Goal: Task Accomplishment & Management: Use online tool/utility

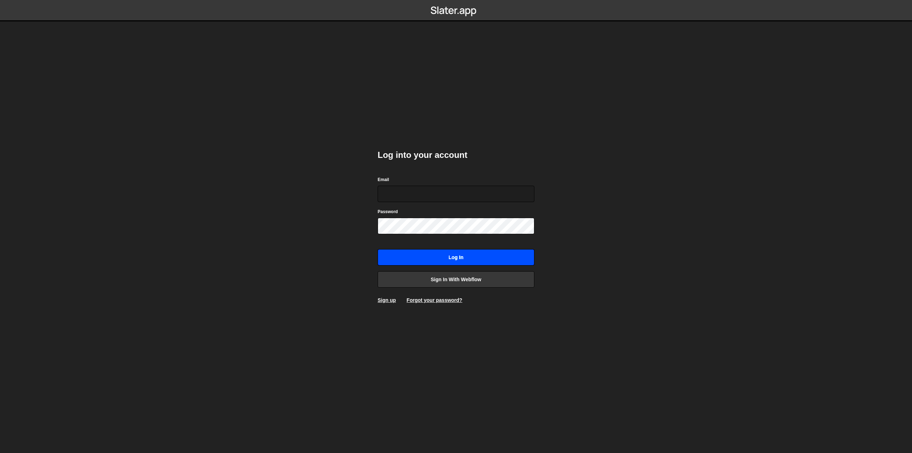
click at [478, 256] on input "Log in" at bounding box center [456, 257] width 157 height 16
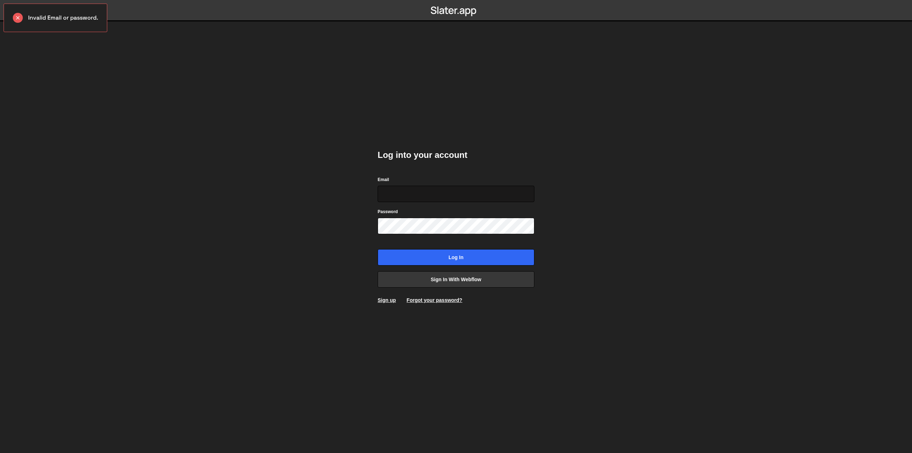
click at [465, 194] on input "Email" at bounding box center [456, 194] width 157 height 16
type input "[EMAIL_ADDRESS][DOMAIN_NAME]"
click at [387, 303] on div "Sign up" at bounding box center [387, 299] width 18 height 7
click at [387, 301] on link "Sign up" at bounding box center [387, 300] width 18 height 6
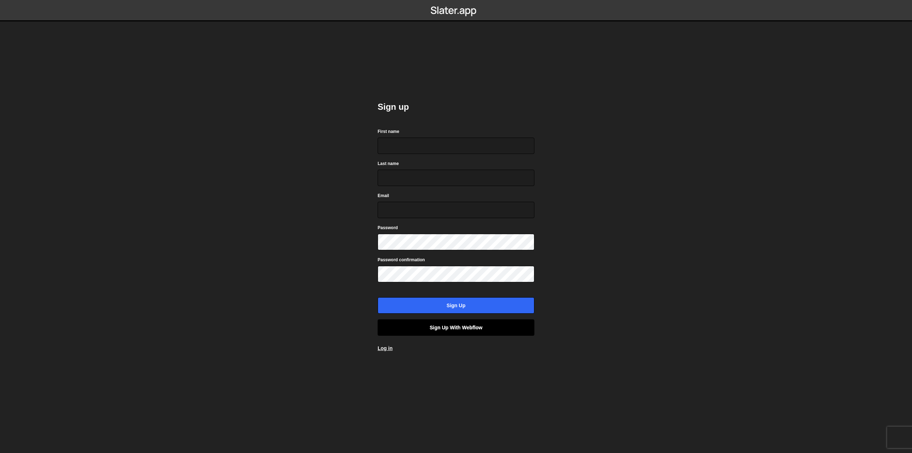
click at [462, 327] on link "Sign up with Webflow" at bounding box center [456, 327] width 157 height 16
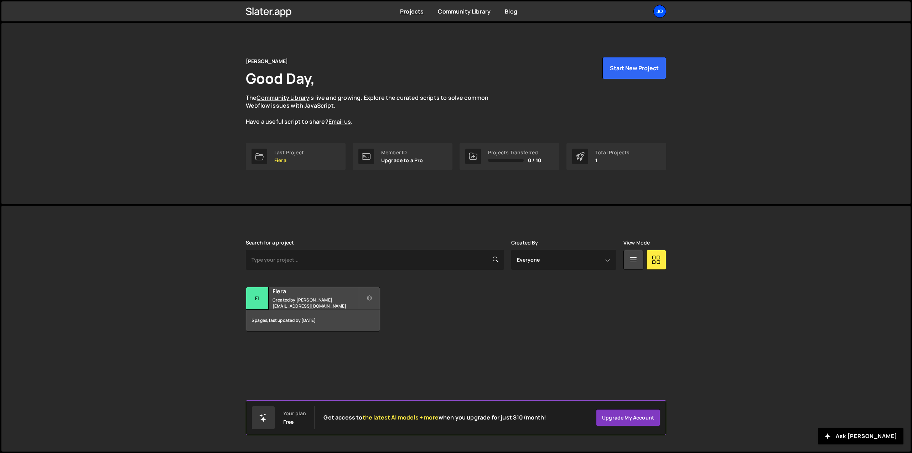
click at [657, 11] on div "Jo" at bounding box center [659, 11] width 13 height 13
click at [622, 52] on link "Account" at bounding box center [622, 54] width 88 height 12
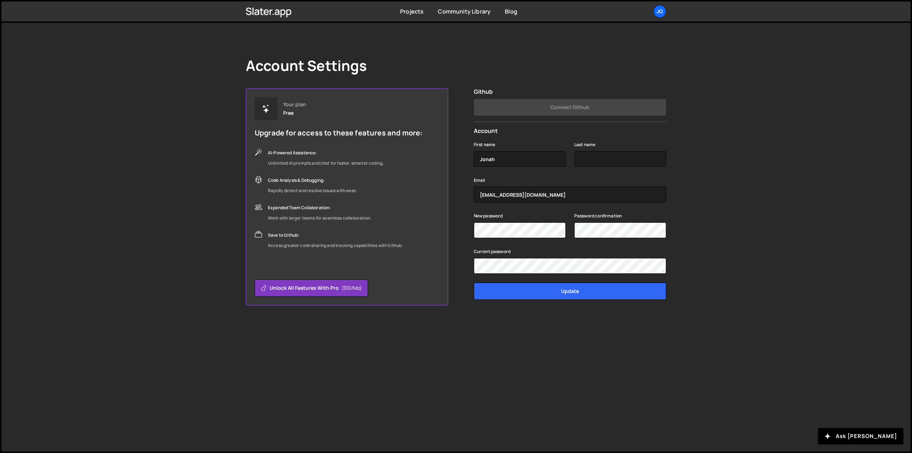
type input "Jonah"
type input "Schadowski"
drag, startPoint x: 600, startPoint y: 332, endPoint x: 571, endPoint y: 308, distance: 36.9
click at [600, 332] on div "Account Settings Your plan Free Upgrade for access to these features and more: …" at bounding box center [456, 181] width 442 height 317
click at [574, 289] on input "Update" at bounding box center [570, 291] width 192 height 17
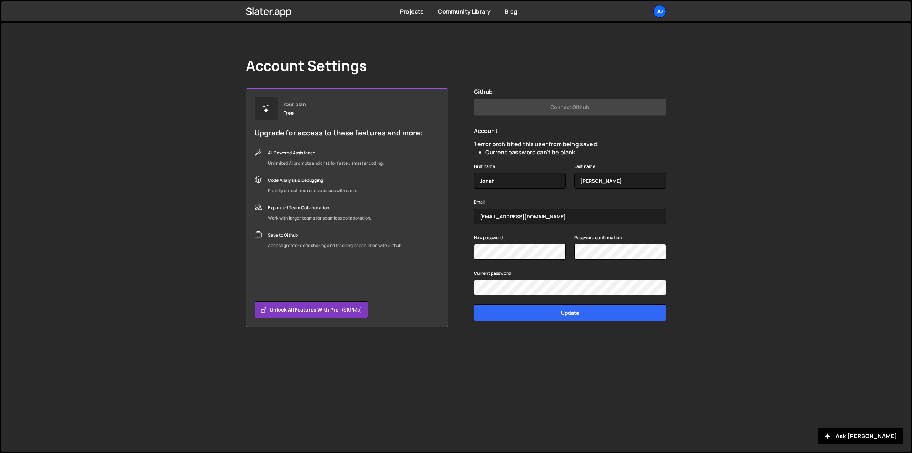
click at [714, 227] on div "Account Settings Your plan Free Upgrade for access to these features and more: …" at bounding box center [455, 237] width 909 height 429
click at [659, 12] on div "Jo" at bounding box center [659, 11] width 13 height 13
click at [615, 74] on button "Logout" at bounding box center [622, 79] width 88 height 12
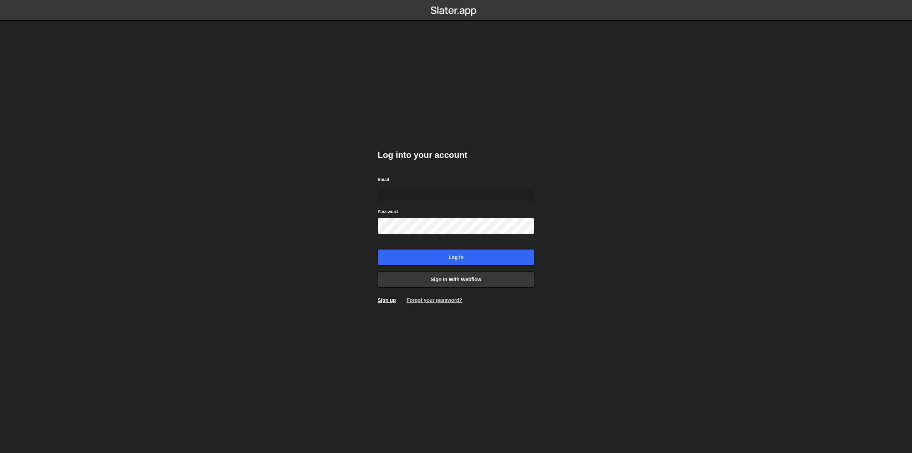
type input "[PERSON_NAME]"
click at [422, 299] on link "Forgot your password?" at bounding box center [434, 300] width 56 height 6
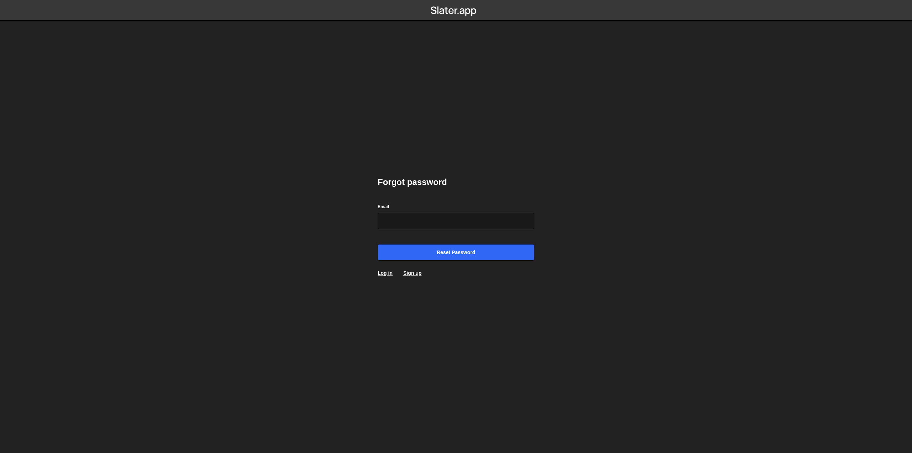
click at [459, 216] on input "Email" at bounding box center [456, 221] width 157 height 16
click at [459, 214] on input "Email" at bounding box center [456, 221] width 157 height 16
click at [450, 219] on input "Email" at bounding box center [456, 221] width 157 height 16
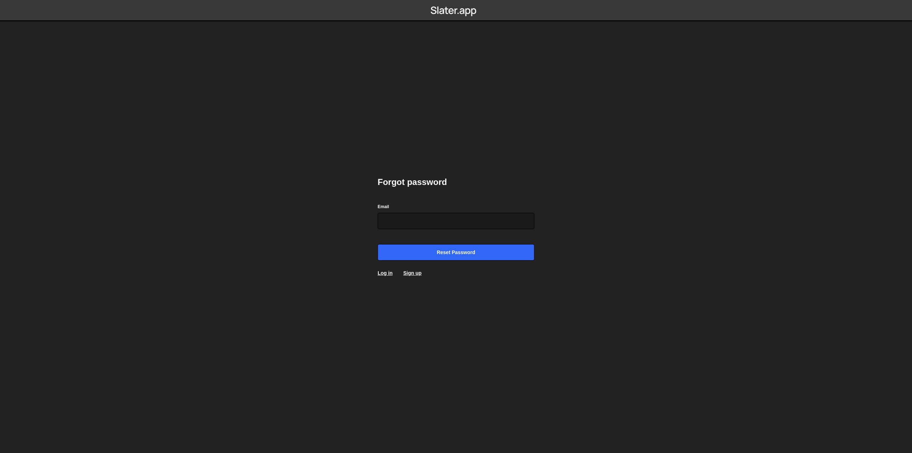
click at [410, 219] on input "Email" at bounding box center [456, 221] width 157 height 16
click at [389, 220] on input "Email" at bounding box center [456, 221] width 157 height 16
type input "jonah.schadowski@gmail.com"
click at [378, 244] on input "Reset password" at bounding box center [456, 252] width 157 height 16
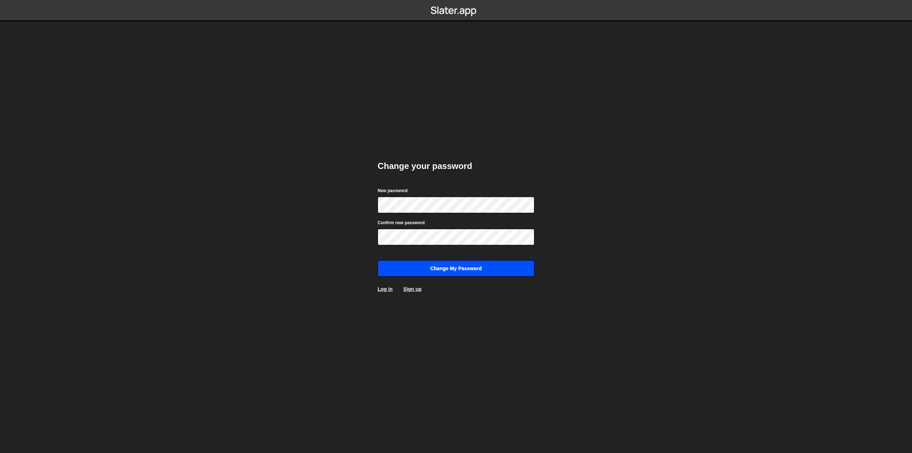
click at [425, 267] on input "Change my password" at bounding box center [456, 268] width 157 height 16
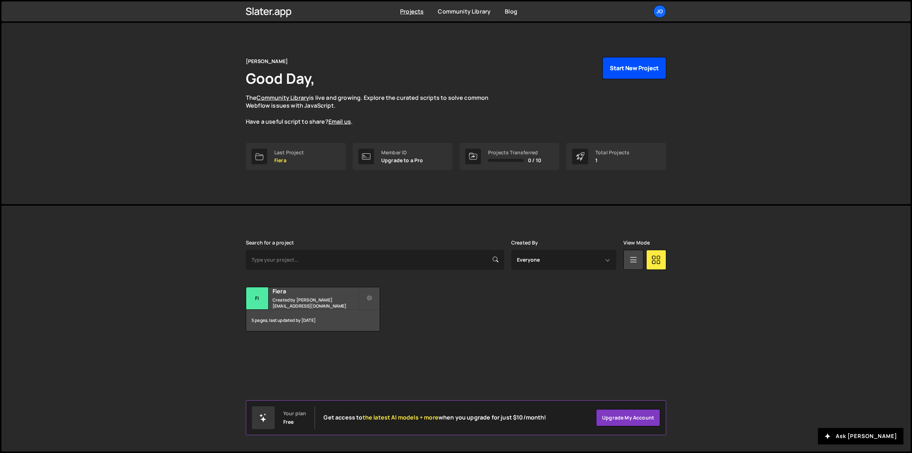
click at [631, 70] on button "Start New Project" at bounding box center [634, 68] width 64 height 22
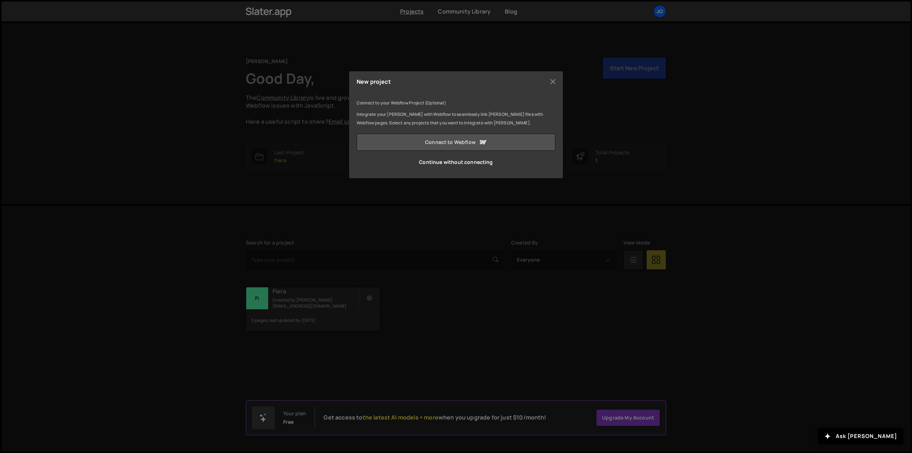
click at [467, 143] on link "Connect to Webflow" at bounding box center [456, 142] width 199 height 17
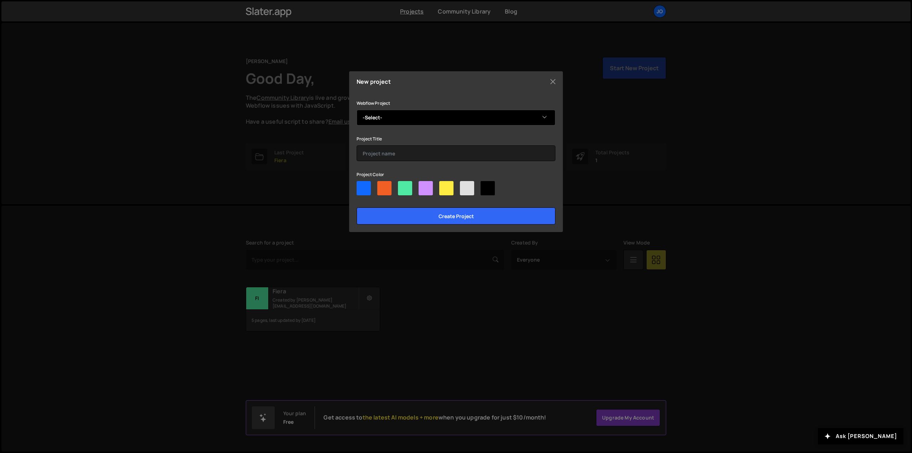
click at [433, 116] on select "-Select- We Hook It" at bounding box center [456, 118] width 199 height 16
select select "68677c87fd91d095957525b0"
click at [357, 110] on select "-Select- We Hook It" at bounding box center [456, 118] width 199 height 16
click at [410, 154] on input "text" at bounding box center [456, 153] width 199 height 16
type input "We Hook It"
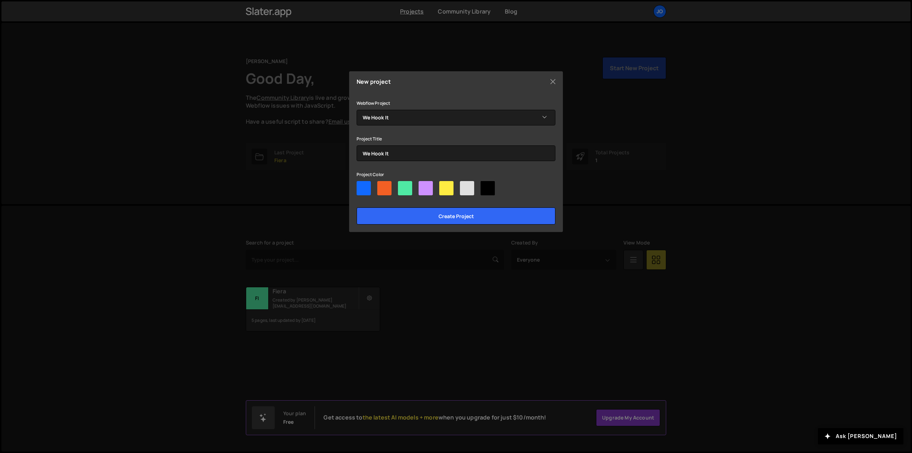
click at [361, 188] on div at bounding box center [364, 188] width 14 height 14
click at [361, 186] on input"] "radio" at bounding box center [359, 183] width 5 height 5
radio input"] "true"
click at [423, 214] on input "Create project" at bounding box center [456, 215] width 199 height 17
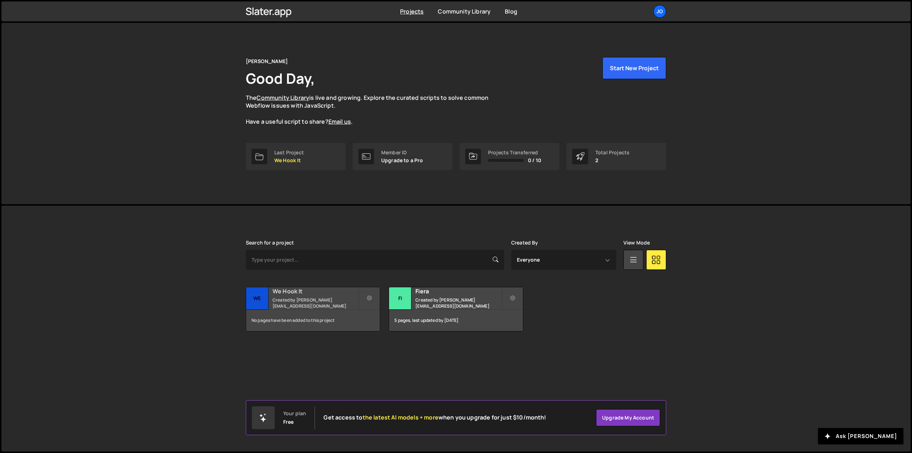
click at [300, 307] on small "Created by [PERSON_NAME][EMAIL_ADDRESS][DOMAIN_NAME]" at bounding box center [316, 303] width 86 height 12
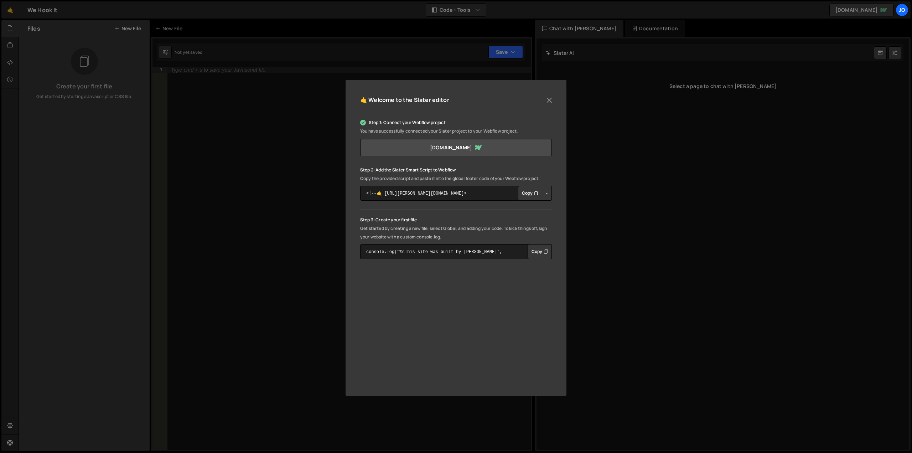
click at [529, 190] on button "Copy" at bounding box center [530, 193] width 24 height 15
click at [553, 99] on button "Close" at bounding box center [549, 100] width 11 height 11
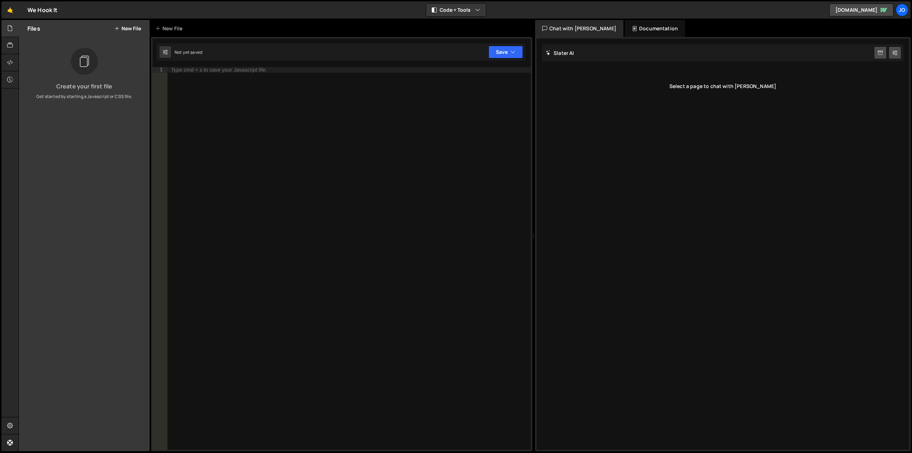
click at [125, 28] on button "New File" at bounding box center [127, 29] width 27 height 6
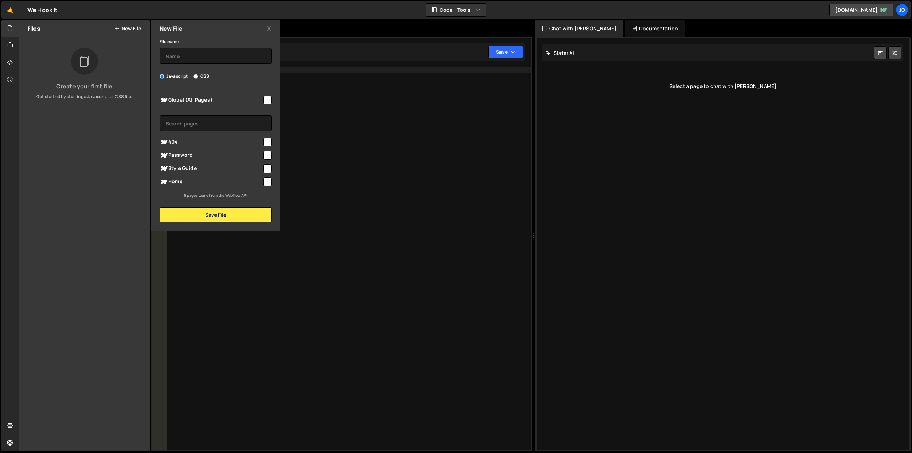
click at [266, 101] on input "checkbox" at bounding box center [267, 100] width 9 height 9
checkbox input "true"
click at [205, 53] on input "text" at bounding box center [216, 56] width 112 height 16
type input "FAQ Schema"
click at [245, 211] on button "Save File" at bounding box center [216, 214] width 112 height 15
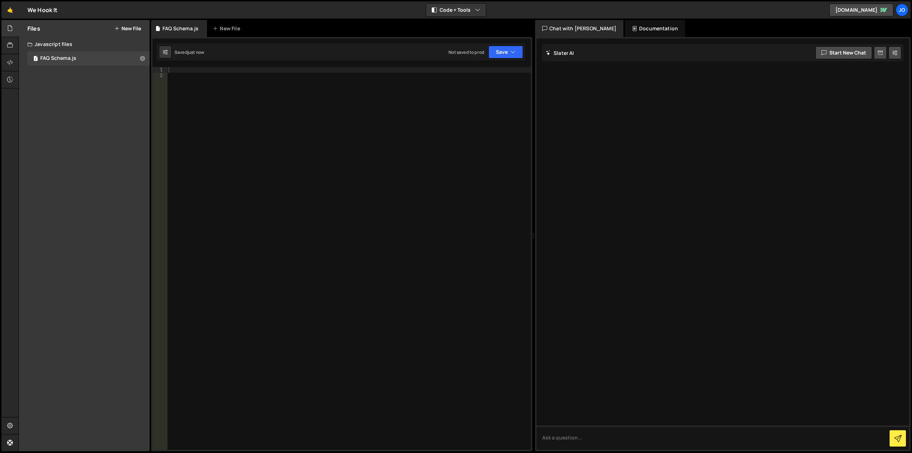
click at [258, 75] on div at bounding box center [349, 264] width 364 height 394
click at [259, 71] on div at bounding box center [349, 264] width 364 height 394
paste textarea "</script>"
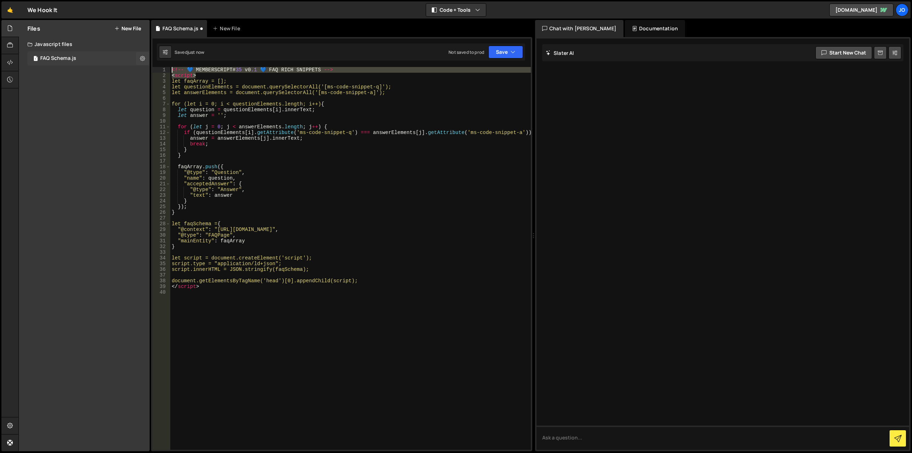
drag, startPoint x: 202, startPoint y: 74, endPoint x: 112, endPoint y: 53, distance: 93.1
click at [112, 53] on div "Files New File Create your first file Get started by starting a Javascript or C…" at bounding box center [466, 235] width 894 height 431
type textarea "<!-- 💙 MEMBERSCRIPT #35 v0.1 💙 FAQ RICH SNIPPETS --> <script>"
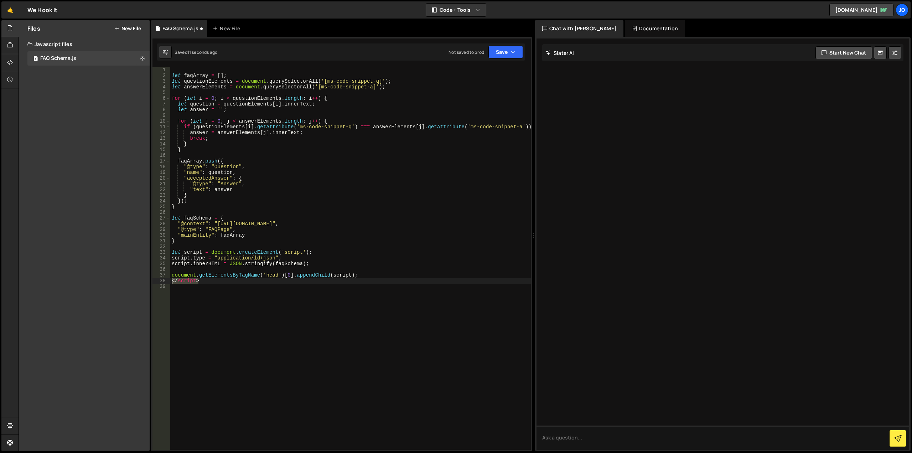
drag, startPoint x: 205, startPoint y: 281, endPoint x: 154, endPoint y: 281, distance: 51.3
click at [154, 281] on div "1 2 3 4 5 6 7 8 9 10 11 12 13 14 15 16 17 18 19 20 21 22 23 24 25 26 27 28 29 3…" at bounding box center [341, 258] width 378 height 383
type textarea "</script>"
click at [228, 296] on div "let faqArray = [ ] ; let questionElements = document . querySelectorAll ( '[ms-…" at bounding box center [350, 264] width 361 height 394
click at [223, 288] on div "let faqArray = [ ] ; let questionElements = document . querySelectorAll ( '[ms-…" at bounding box center [350, 264] width 361 height 394
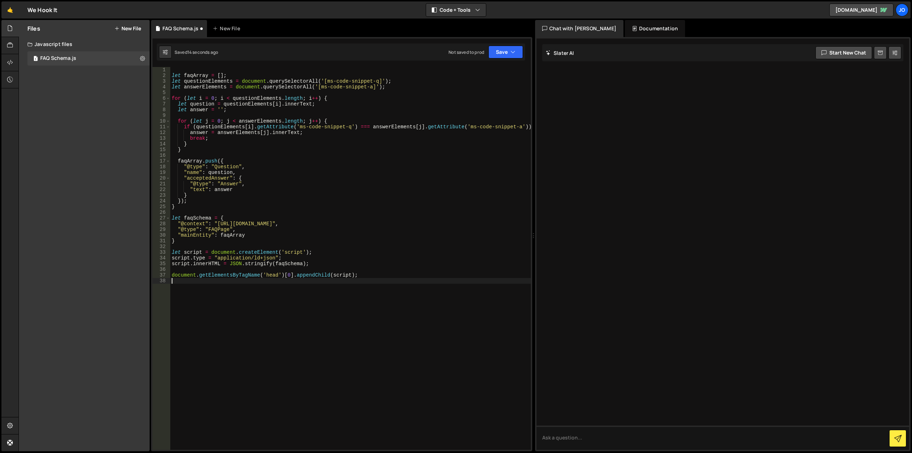
click at [229, 304] on div "let faqArray = [ ] ; let questionElements = document . querySelectorAll ( '[ms-…" at bounding box center [350, 264] width 361 height 394
click at [172, 75] on div "let faqArray = [ ] ; let questionElements = document . querySelectorAll ( '[ms-…" at bounding box center [350, 264] width 361 height 394
type textarea "let faqArray = [];"
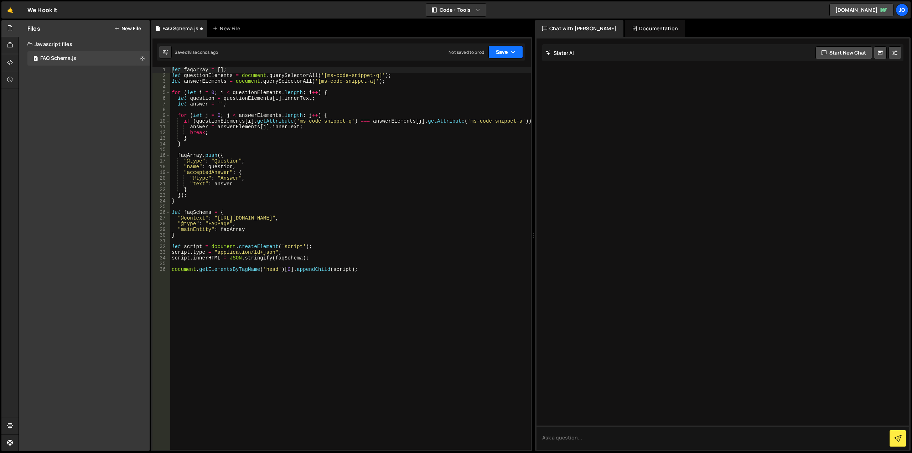
click at [505, 53] on button "Save" at bounding box center [505, 52] width 35 height 13
click at [497, 71] on div "Save to Staging S" at bounding box center [482, 69] width 74 height 7
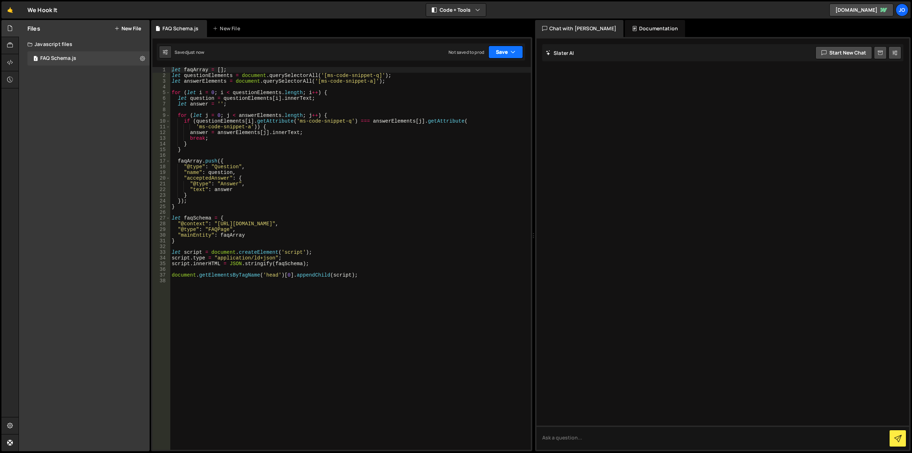
click at [503, 57] on button "Save" at bounding box center [505, 52] width 35 height 13
click at [496, 88] on button "Save to Production S Not saved to prod" at bounding box center [482, 97] width 86 height 23
click at [135, 28] on button "New File" at bounding box center [127, 29] width 27 height 6
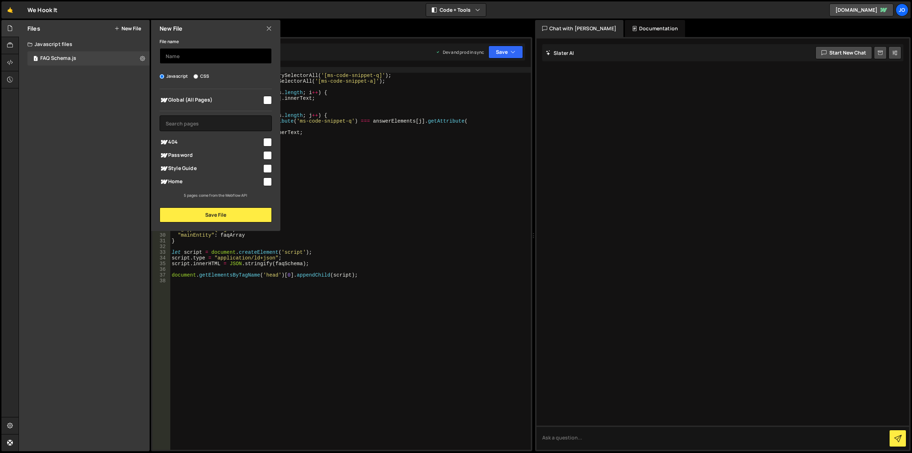
click at [195, 53] on input "text" at bounding box center [216, 56] width 112 height 16
type input "Scribble Underline Link Hover"
click at [223, 209] on button "Save File" at bounding box center [216, 214] width 112 height 15
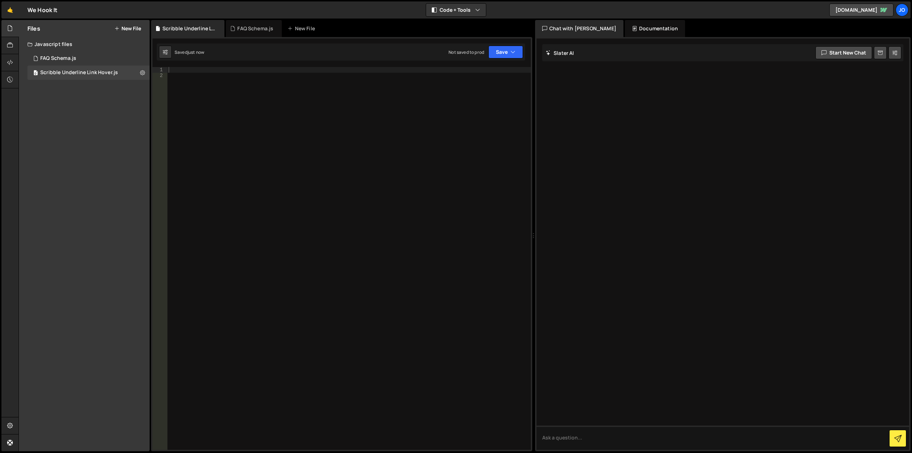
click at [218, 70] on div at bounding box center [349, 264] width 364 height 394
paste textarea "</script>"
type textarea "</script>"
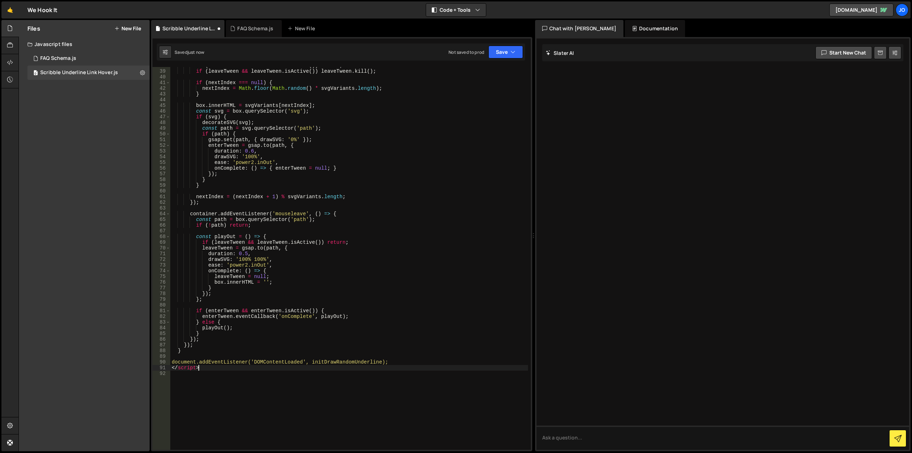
scroll to position [428, 0]
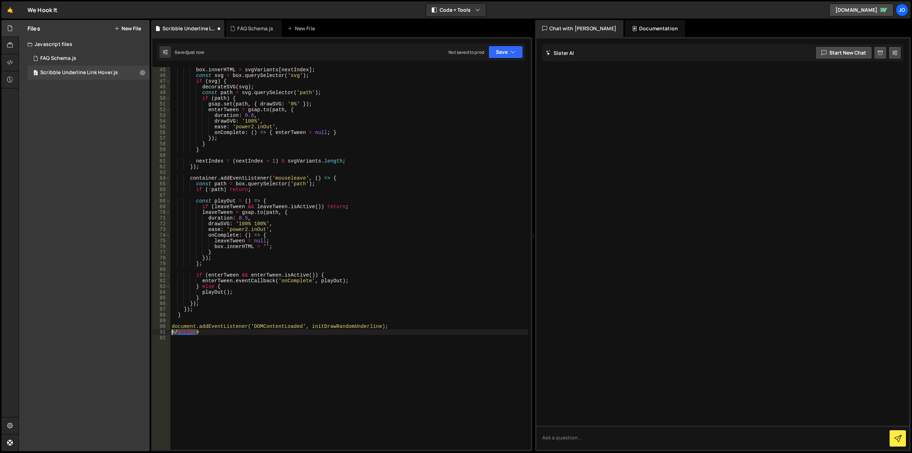
drag, startPoint x: 218, startPoint y: 334, endPoint x: 157, endPoint y: 335, distance: 61.3
click at [157, 335] on div "</script> 44 45 46 47 48 49 50 51 52 53 54 55 56 57 58 59 60 61 62 63 64 65 66 …" at bounding box center [341, 258] width 378 height 383
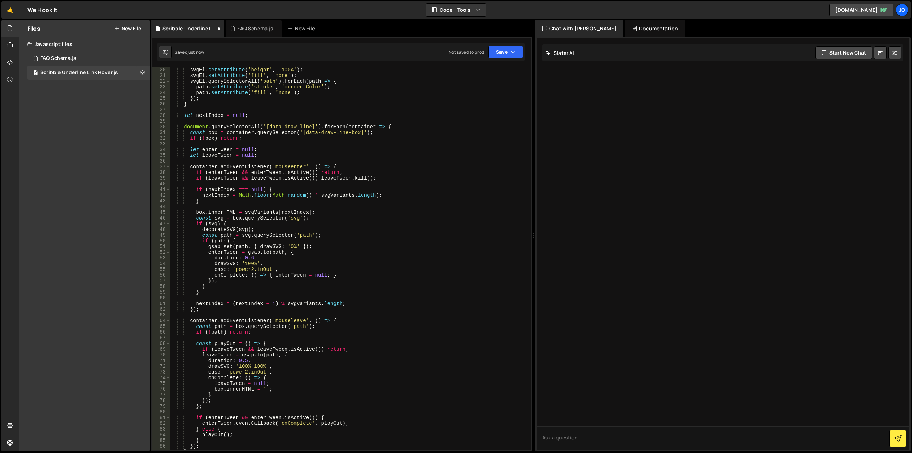
scroll to position [0, 0]
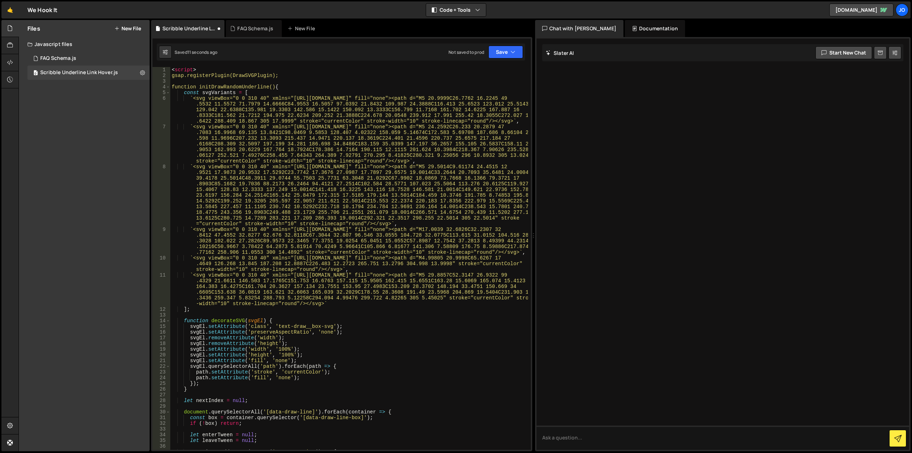
click at [178, 76] on div "< script > gsap.registerPlugin(DrawSVGPlugin); function initDrawRandomUnderline…" at bounding box center [349, 264] width 358 height 394
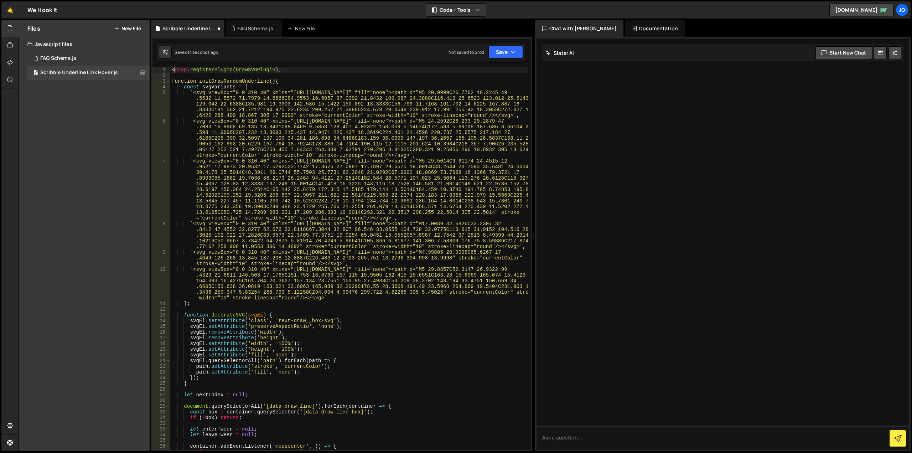
type textarea "gsap.registerPlugin(DrawSVGPlugin);"
click at [500, 51] on button "Save" at bounding box center [505, 52] width 35 height 13
click at [485, 62] on button "Save to Staging S Saved 16 seconds ago" at bounding box center [482, 73] width 86 height 23
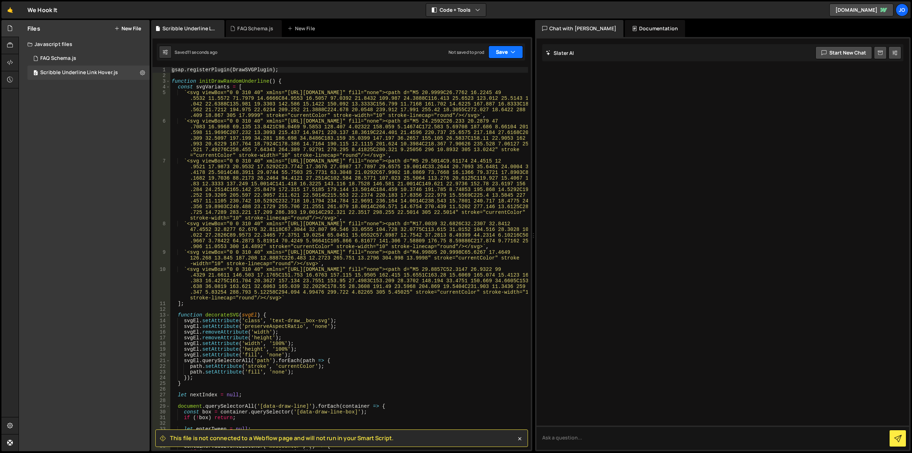
click at [494, 55] on button "Save" at bounding box center [505, 52] width 35 height 13
click at [482, 93] on div "Save to Production S" at bounding box center [482, 92] width 74 height 7
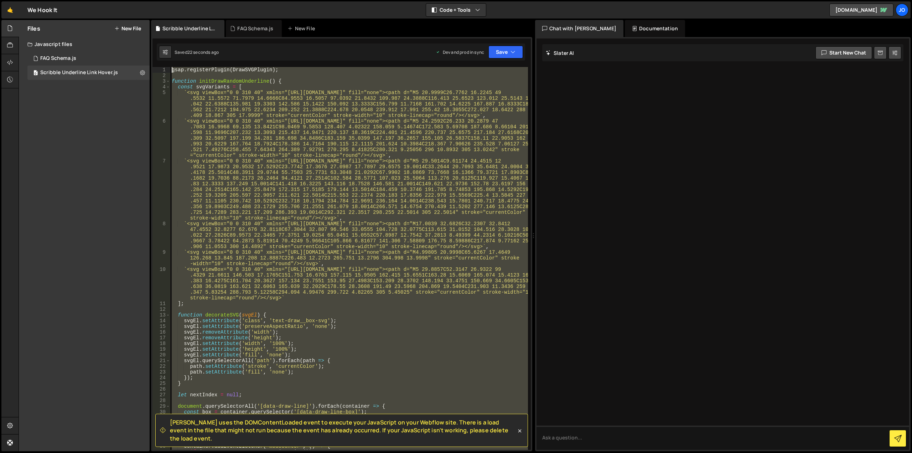
drag, startPoint x: 399, startPoint y: 255, endPoint x: 20, endPoint y: -43, distance: 482.5
click at [20, 0] on html "Projects [GEOGRAPHIC_DATA] Blog Jo Projects Your Teams Account Upgrade Logout" at bounding box center [456, 226] width 912 height 453
type textarea "gsap.registerPlugin(DrawSVGPlugin);"
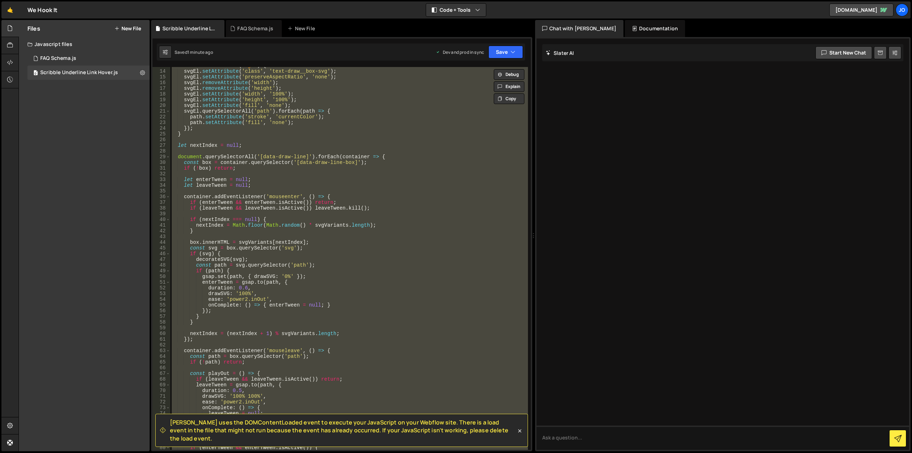
scroll to position [496, 0]
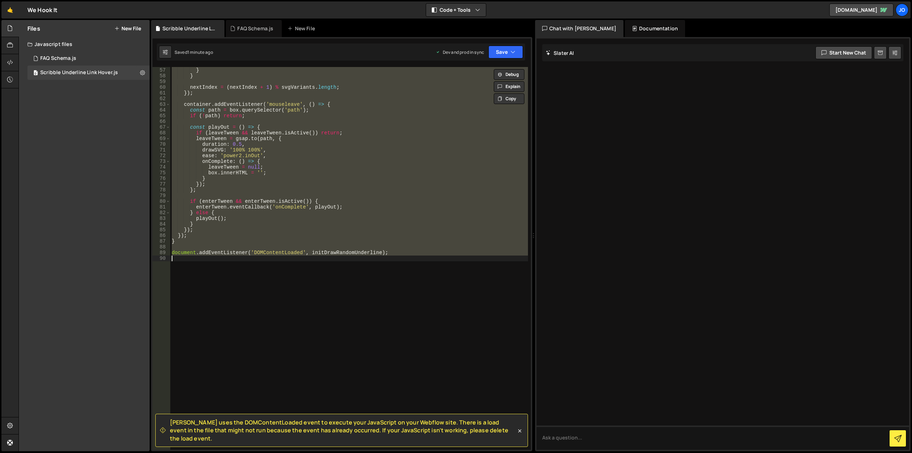
type textarea "gsap.registerPlugin(DrawSVGPlugin);"
click at [348, 307] on div "}) ; } } nextIndex = ( nextIndex + 1 ) % svgVariants . length ; }) ; container …" at bounding box center [349, 258] width 358 height 383
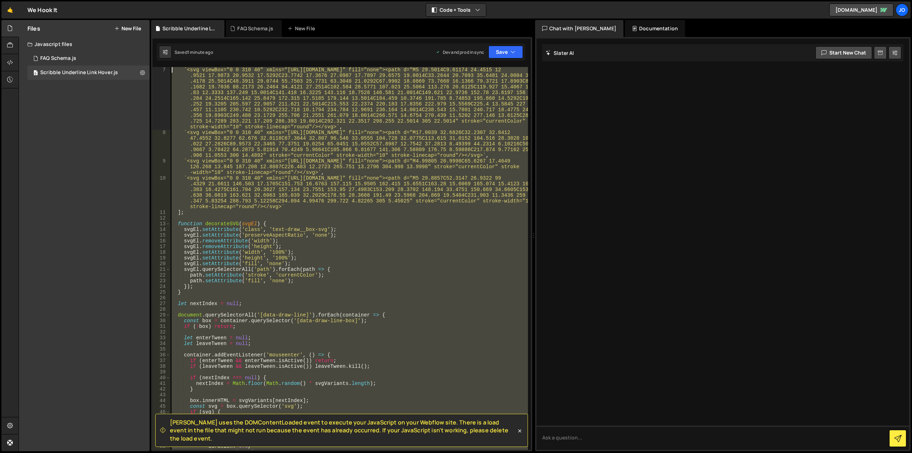
scroll to position [0, 0]
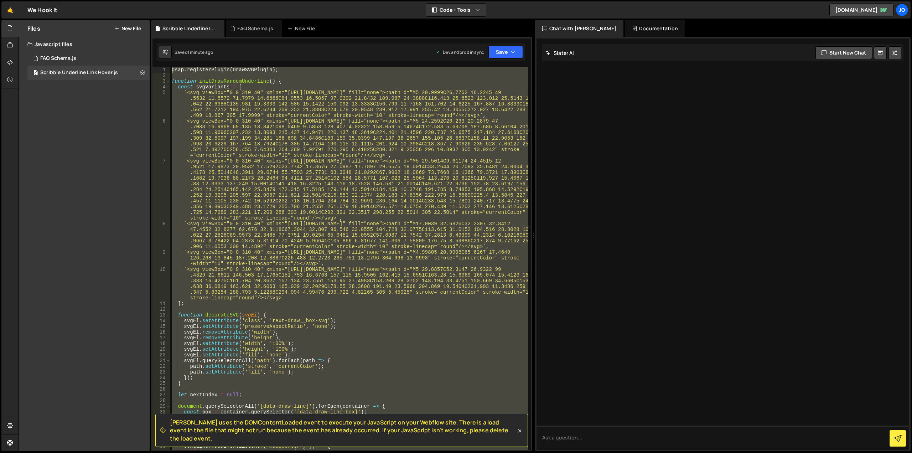
drag, startPoint x: 408, startPoint y: 274, endPoint x: 37, endPoint y: -43, distance: 487.9
click at [37, 0] on html "Projects [GEOGRAPHIC_DATA] Blog Jo Projects Your Teams Account Upgrade Logout" at bounding box center [456, 226] width 912 height 453
type textarea "gsap.registerPlugin(DrawSVGPlugin);"
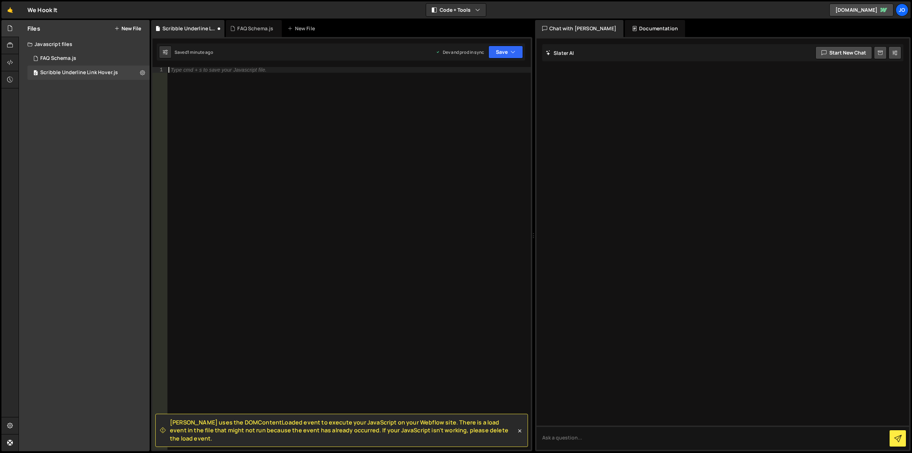
scroll to position [301, 0]
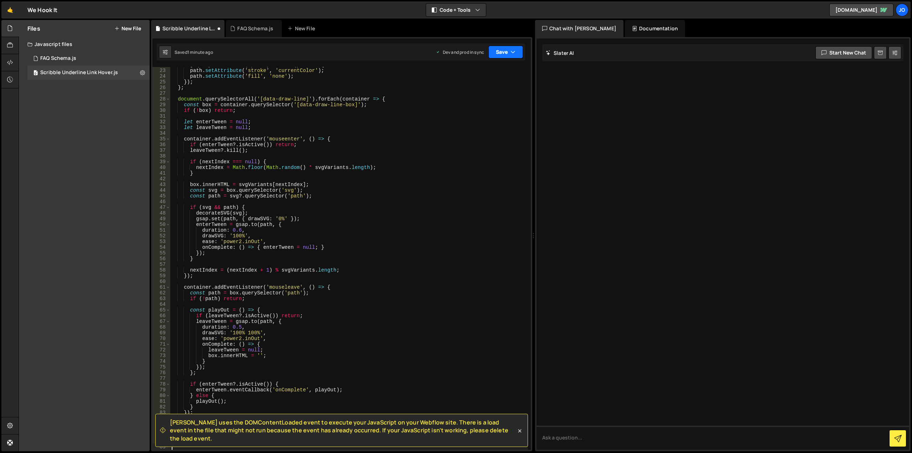
click at [502, 49] on button "Save" at bounding box center [505, 52] width 35 height 13
click at [491, 66] on button "Save to Staging S Saved 1 minute ago" at bounding box center [482, 73] width 86 height 23
